Goal: Task Accomplishment & Management: Use online tool/utility

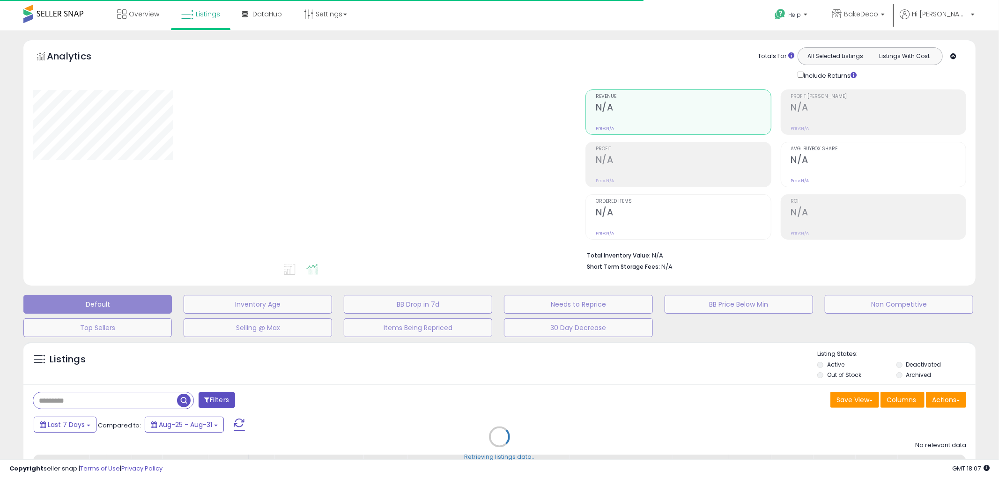
click at [95, 399] on div "Retrieving listings data.." at bounding box center [499, 443] width 966 height 213
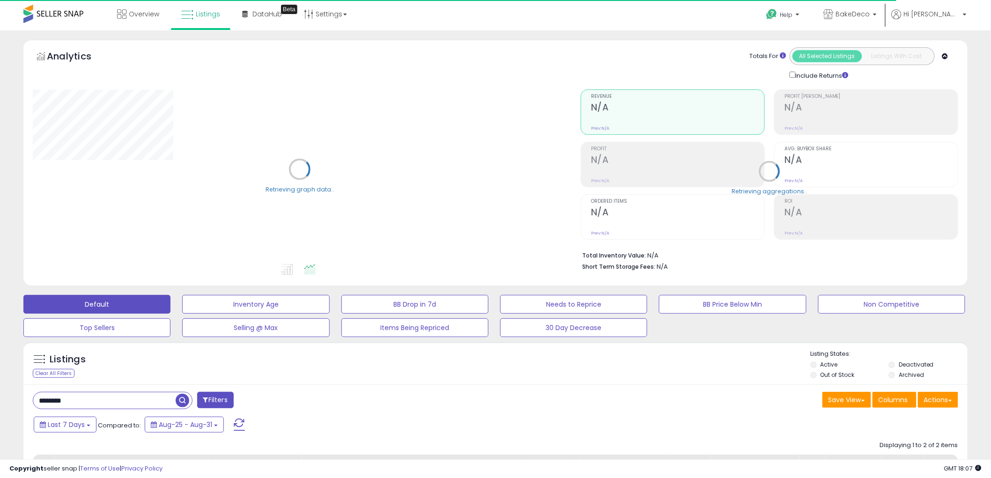
drag, startPoint x: 89, startPoint y: 404, endPoint x: -46, endPoint y: 399, distance: 135.4
click at [0, 399] on html "Unable to login Retrieving listings data.. has not yet accepted the Terms of Us…" at bounding box center [495, 239] width 991 height 478
paste input "******"
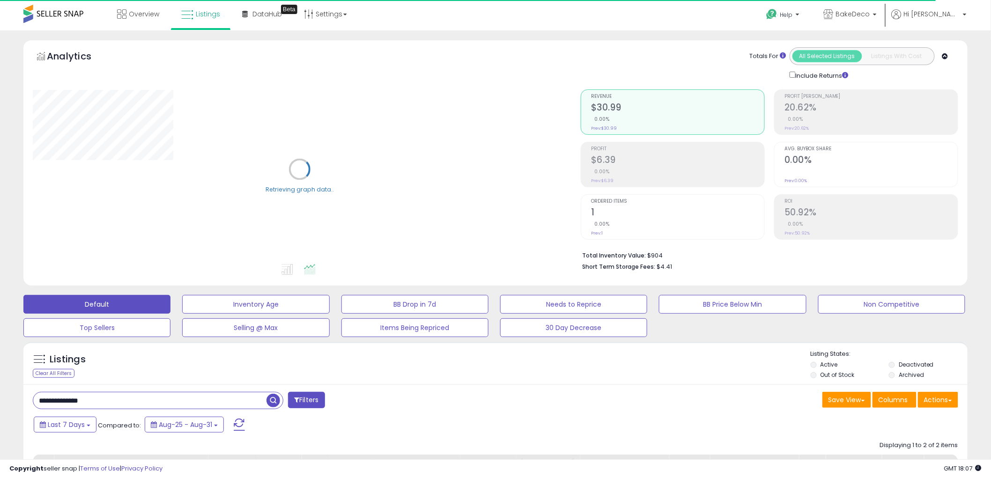
type input "**********"
click at [269, 404] on span "button" at bounding box center [273, 401] width 14 height 14
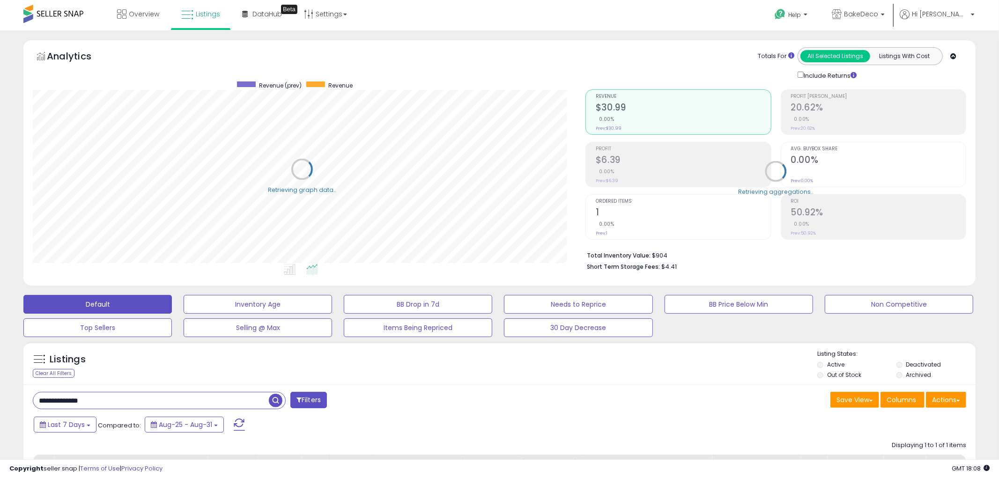
scroll to position [467956, 467595]
click at [268, 398] on span "button" at bounding box center [273, 401] width 14 height 14
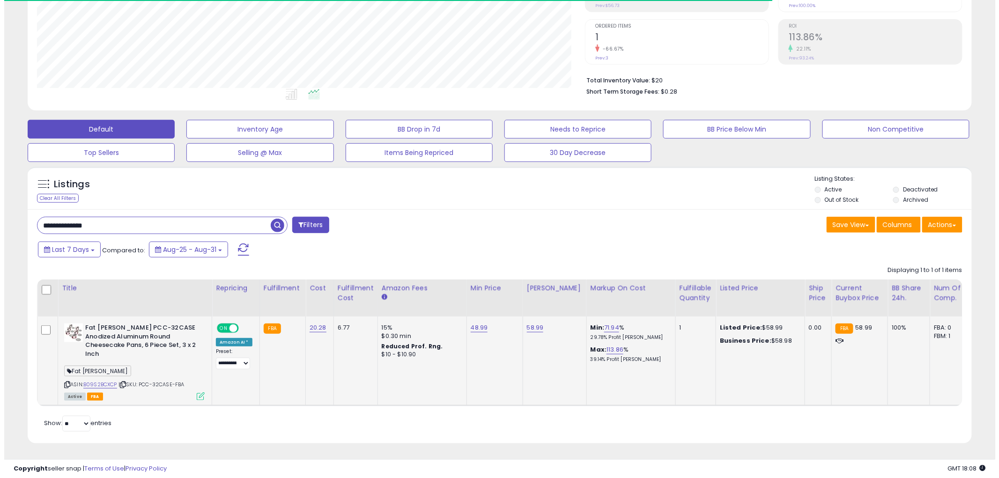
scroll to position [192, 548]
click at [194, 392] on icon at bounding box center [196, 396] width 8 height 8
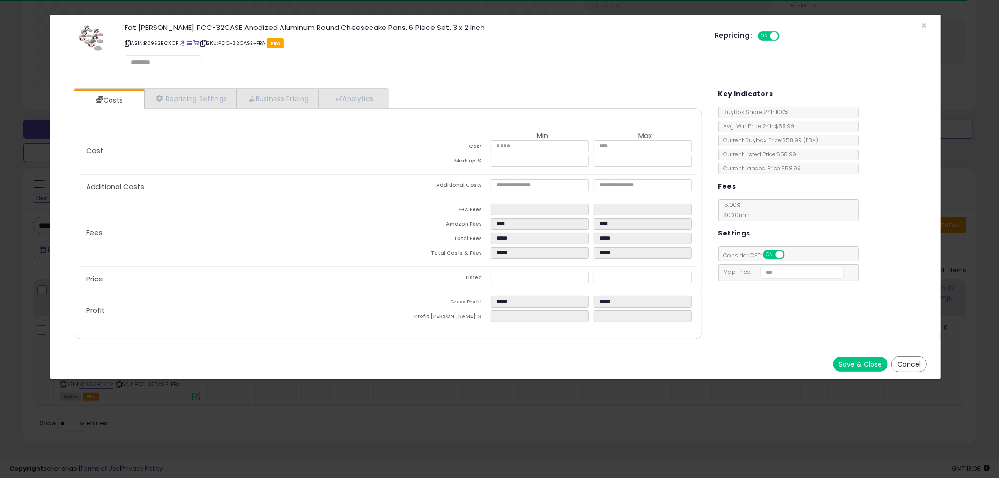
scroll to position [192, 553]
click at [866, 366] on button "Save & Close" at bounding box center [860, 364] width 54 height 15
